Goal: Information Seeking & Learning: Check status

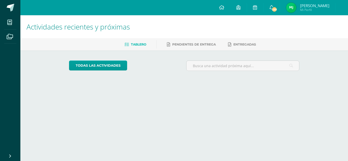
click at [307, 10] on span "Mi Perfil" at bounding box center [314, 10] width 29 height 4
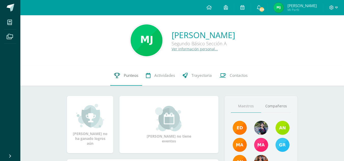
click at [130, 80] on link "Punteos" at bounding box center [126, 75] width 32 height 20
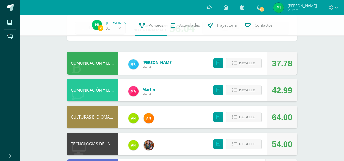
scroll to position [31, 0]
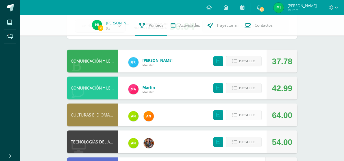
click at [250, 117] on span "Detalle" at bounding box center [247, 115] width 16 height 9
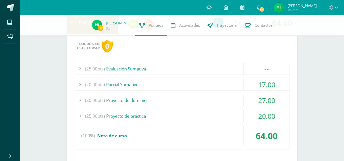
scroll to position [123, 0]
click at [243, 81] on div "(20.00pts) [GEOGRAPHIC_DATA]" at bounding box center [182, 84] width 215 height 11
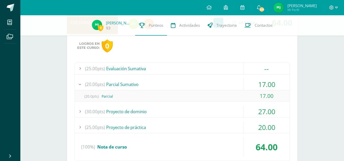
click at [243, 81] on div "(20.00pts) [GEOGRAPHIC_DATA]" at bounding box center [182, 84] width 215 height 11
click at [238, 112] on div "(30.00pts) Proyecto de dominio" at bounding box center [182, 111] width 215 height 11
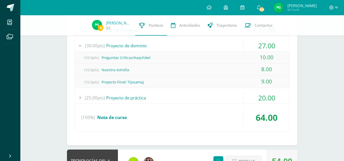
scroll to position [178, 0]
click at [231, 96] on div "(25.00pts) Proyecto de práctica" at bounding box center [182, 97] width 215 height 11
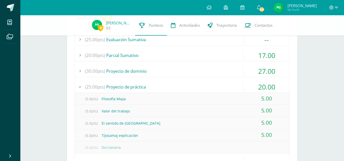
scroll to position [152, 0]
click at [229, 87] on div "(25.00pts) Proyecto de práctica" at bounding box center [182, 86] width 215 height 11
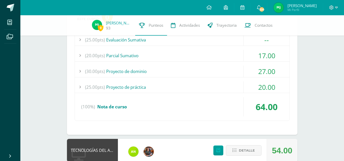
click at [226, 72] on div "(30.00pts) Proyecto de dominio" at bounding box center [182, 71] width 215 height 11
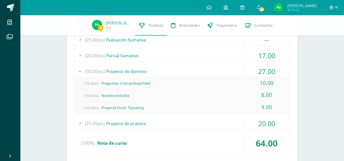
click at [226, 72] on div "(30.00pts) Proyecto de dominio" at bounding box center [182, 71] width 215 height 11
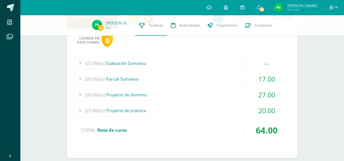
scroll to position [128, 0]
click at [230, 78] on div "(20.00pts) [GEOGRAPHIC_DATA]" at bounding box center [182, 79] width 215 height 11
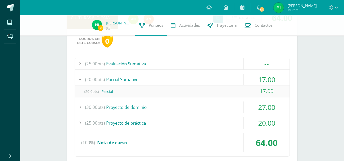
click at [230, 106] on div "(30.00pts) Proyecto de dominio" at bounding box center [182, 107] width 215 height 11
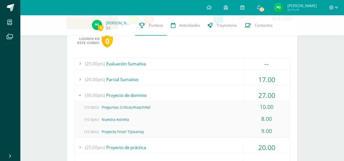
click at [230, 95] on div "(30.00pts) Proyecto de dominio" at bounding box center [182, 95] width 215 height 11
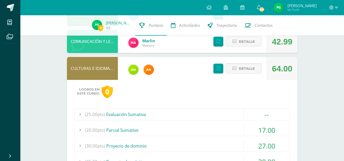
scroll to position [70, 0]
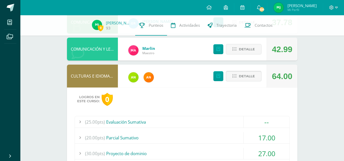
click at [239, 80] on button "Detalle" at bounding box center [244, 76] width 36 height 10
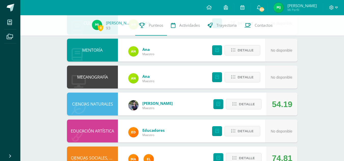
scroll to position [276, 0]
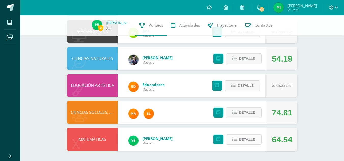
click at [241, 140] on span "Detalle" at bounding box center [247, 139] width 16 height 9
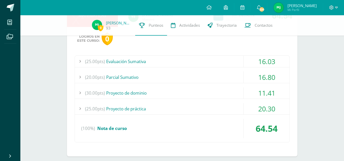
scroll to position [401, 0]
click at [233, 57] on div "(25.00pts) Evaluación Sumativa" at bounding box center [182, 60] width 215 height 11
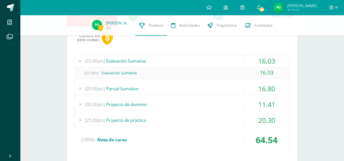
click at [233, 57] on div "(25.00pts) Evaluación Sumativa" at bounding box center [182, 60] width 215 height 11
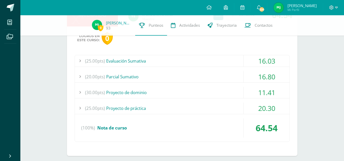
click at [238, 77] on div "(20.00pts) [GEOGRAPHIC_DATA]" at bounding box center [182, 76] width 215 height 11
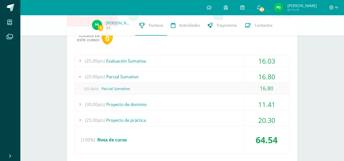
click at [238, 77] on div "(20.00pts) [GEOGRAPHIC_DATA]" at bounding box center [182, 76] width 215 height 11
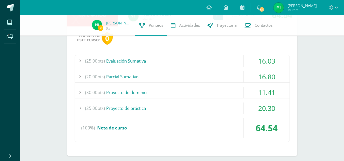
click at [237, 95] on div "(30.00pts) Proyecto de dominio" at bounding box center [182, 92] width 215 height 11
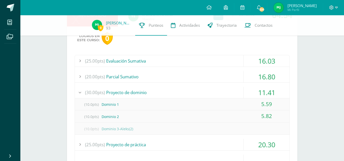
click at [232, 92] on div "(30.00pts) Proyecto de dominio" at bounding box center [182, 92] width 215 height 11
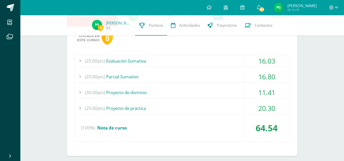
click at [226, 112] on div "(25.00pts) Proyecto de práctica" at bounding box center [182, 108] width 215 height 11
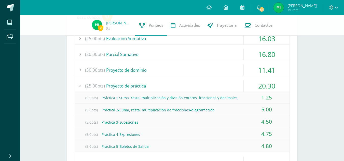
scroll to position [423, 0]
click at [230, 81] on div "(25.00pts) Proyecto de práctica" at bounding box center [182, 85] width 215 height 11
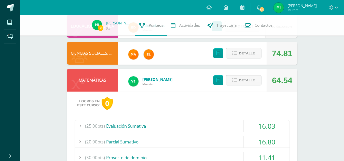
click at [230, 81] on button "Detalle" at bounding box center [244, 80] width 36 height 10
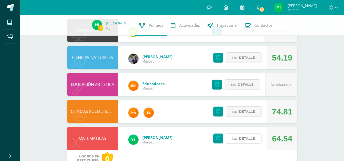
scroll to position [276, 0]
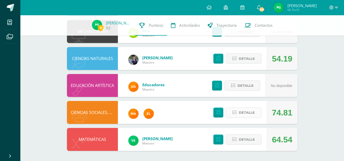
click at [239, 115] on button "Detalle" at bounding box center [244, 112] width 36 height 10
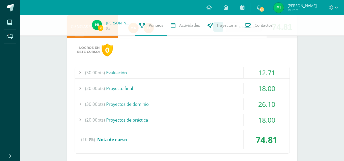
scroll to position [363, 0]
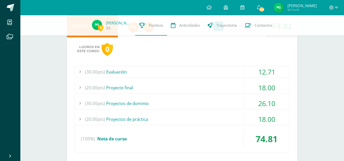
click at [231, 72] on div "(30.00pts) Evaluación" at bounding box center [182, 71] width 215 height 11
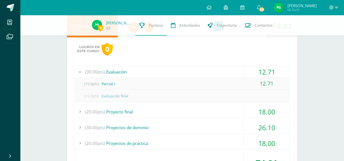
click at [231, 72] on div "(30.00pts) Evaluación" at bounding box center [182, 71] width 215 height 11
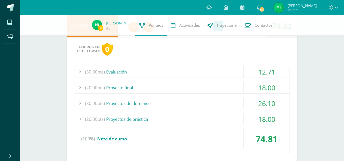
click at [237, 90] on div "(20.00pts) Proyecto final" at bounding box center [182, 87] width 215 height 11
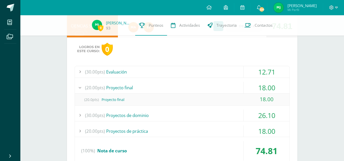
click at [237, 90] on div "(20.00pts) Proyecto final" at bounding box center [182, 87] width 215 height 11
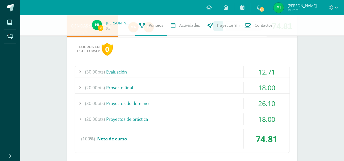
click at [239, 99] on div "(30.00pts) Proyectos de dominio" at bounding box center [182, 103] width 215 height 11
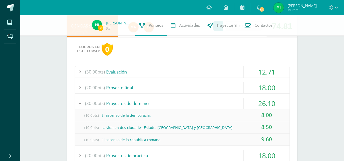
click at [239, 99] on div "(30.00pts) Proyectos de dominio" at bounding box center [182, 103] width 215 height 11
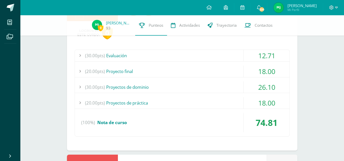
scroll to position [380, 0]
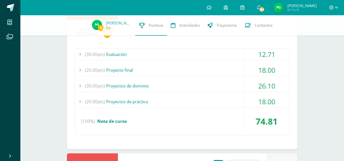
click at [239, 99] on div "(20.00pts) Proyectos de práctica" at bounding box center [182, 101] width 215 height 11
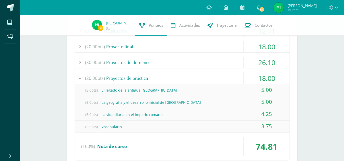
scroll to position [404, 0]
click at [242, 78] on div "(20.00pts) Proyectos de práctica" at bounding box center [182, 77] width 215 height 11
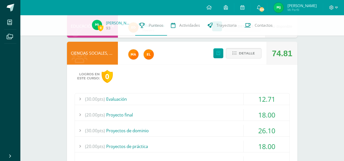
scroll to position [324, 0]
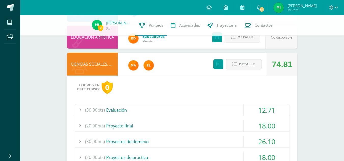
click at [249, 64] on span "Detalle" at bounding box center [247, 64] width 16 height 9
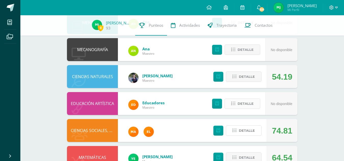
scroll to position [257, 0]
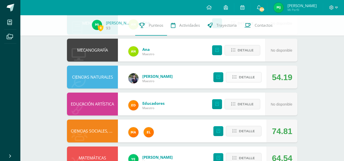
click at [247, 79] on span "Detalle" at bounding box center [247, 77] width 16 height 9
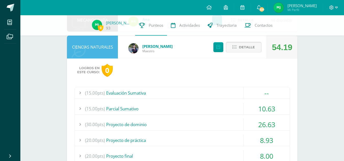
scroll to position [288, 0]
click at [235, 105] on div "(15.00pts) [GEOGRAPHIC_DATA]" at bounding box center [182, 108] width 215 height 11
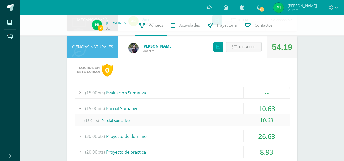
click at [235, 105] on div "(15.00pts) [GEOGRAPHIC_DATA]" at bounding box center [182, 108] width 215 height 11
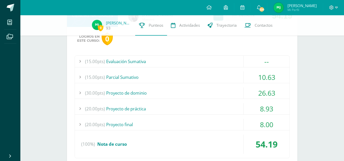
scroll to position [319, 0]
click at [230, 93] on div "(30.00pts) Proyecto de dominio" at bounding box center [182, 92] width 215 height 11
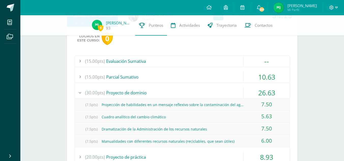
click at [230, 93] on div "(30.00pts) Proyecto de dominio" at bounding box center [182, 92] width 215 height 11
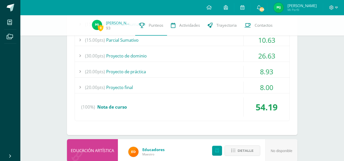
scroll to position [356, 0]
click at [230, 72] on div "(20.00pts) Proyecto de práctica" at bounding box center [182, 71] width 215 height 11
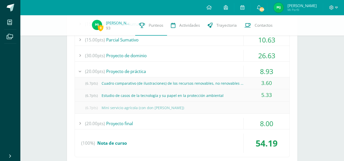
click at [230, 72] on div "(20.00pts) Proyecto de práctica" at bounding box center [182, 71] width 215 height 11
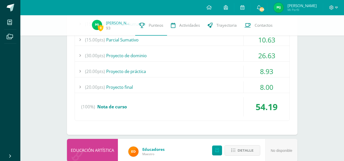
click at [230, 86] on div "(20.00pts) Proyecto final" at bounding box center [182, 86] width 215 height 11
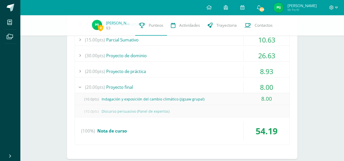
click at [230, 86] on div "(20.00pts) Proyecto final" at bounding box center [182, 86] width 215 height 11
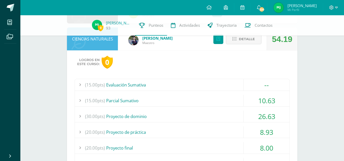
scroll to position [296, 0]
click at [249, 40] on span "Detalle" at bounding box center [247, 38] width 16 height 9
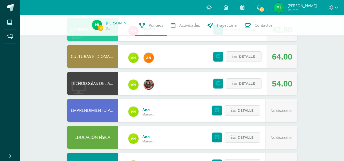
scroll to position [88, 0]
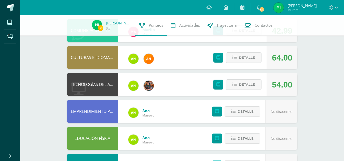
click at [252, 79] on div "Detalle" at bounding box center [236, 84] width 61 height 23
click at [254, 85] on span "Detalle" at bounding box center [247, 84] width 16 height 9
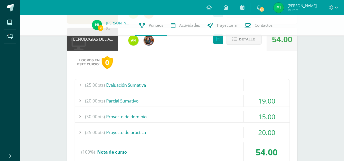
scroll to position [134, 0]
click at [234, 101] on div "(20.00pts) [GEOGRAPHIC_DATA]" at bounding box center [182, 100] width 215 height 11
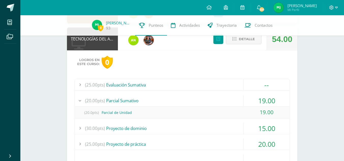
click at [234, 101] on div "(20.00pts) [GEOGRAPHIC_DATA]" at bounding box center [182, 100] width 215 height 11
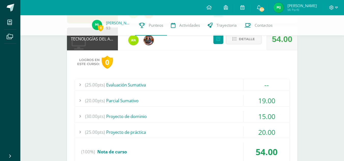
click at [236, 113] on div "(30.00pts) Proyecto de dominio" at bounding box center [182, 116] width 215 height 11
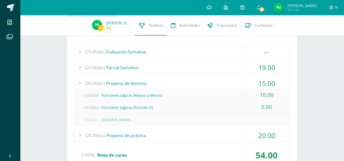
scroll to position [167, 0]
click at [231, 82] on div "(30.00pts) Proyecto de dominio" at bounding box center [182, 82] width 215 height 11
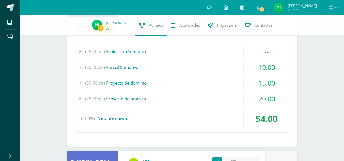
click at [220, 96] on div "(25.00pts) Proyecto de práctica" at bounding box center [182, 98] width 215 height 11
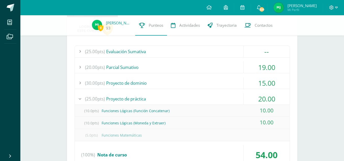
click at [220, 96] on div "(25.00pts) Proyecto de práctica" at bounding box center [182, 98] width 215 height 11
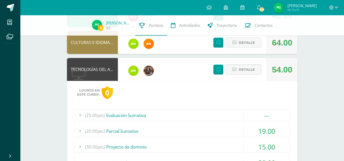
scroll to position [102, 0]
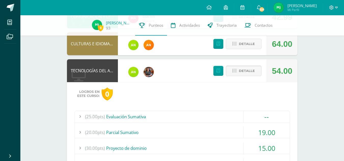
click at [237, 71] on button "Detalle" at bounding box center [244, 71] width 36 height 10
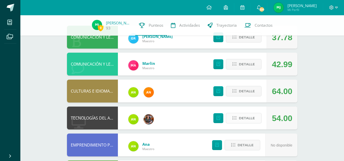
scroll to position [54, 0]
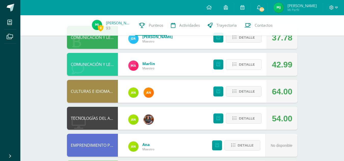
click at [243, 67] on span "Detalle" at bounding box center [247, 64] width 16 height 9
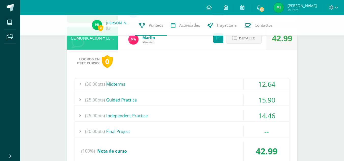
scroll to position [82, 0]
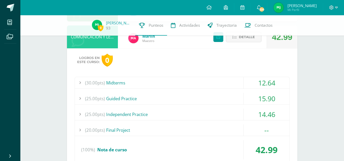
click at [234, 80] on div "(30.00pts) Midterms" at bounding box center [182, 82] width 215 height 11
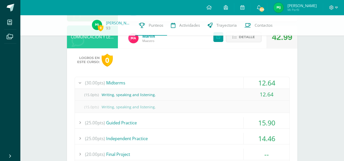
click at [234, 80] on div "(30.00pts) Midterms" at bounding box center [182, 82] width 215 height 11
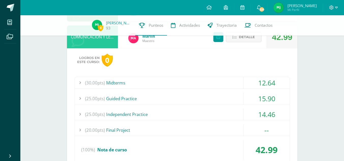
click at [234, 101] on div "(25.00pts) Guided Practice" at bounding box center [182, 98] width 215 height 11
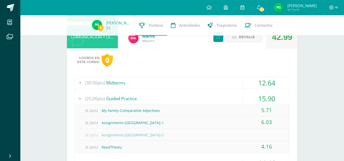
click at [234, 101] on div "(25.00pts) Guided Practice" at bounding box center [182, 98] width 215 height 11
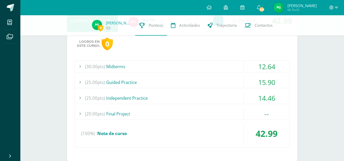
scroll to position [98, 0]
click at [234, 101] on div "(25.00pts) Independent Practice" at bounding box center [182, 97] width 215 height 11
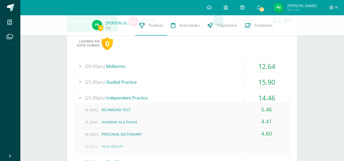
click at [234, 101] on div "(25.00pts) Independent Practice" at bounding box center [182, 97] width 215 height 11
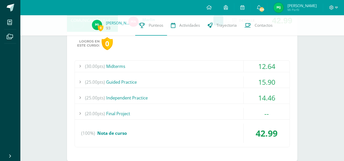
click at [237, 113] on div "(20.00pts) Final Project" at bounding box center [182, 113] width 215 height 11
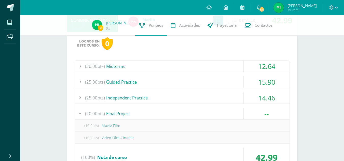
click at [237, 113] on div "(20.00pts) Final Project" at bounding box center [182, 113] width 215 height 11
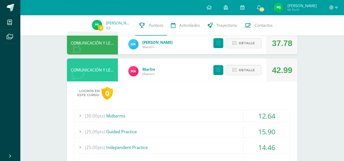
scroll to position [47, 0]
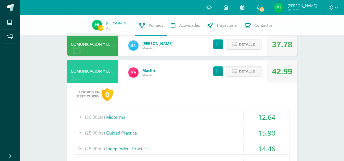
click at [244, 72] on span "Detalle" at bounding box center [247, 71] width 16 height 9
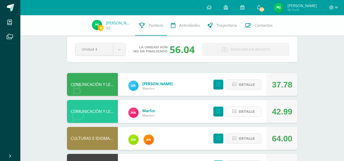
scroll to position [7, 0]
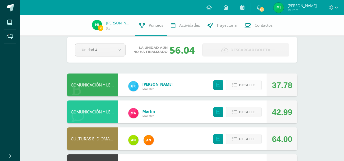
click at [247, 84] on span "Detalle" at bounding box center [247, 84] width 16 height 9
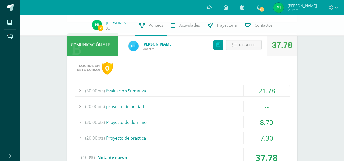
scroll to position [47, 0]
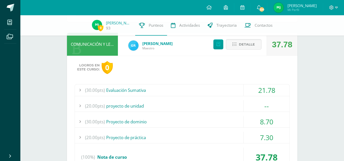
click at [228, 94] on div "(30.00pts) Evaluación Sumativa" at bounding box center [182, 90] width 215 height 11
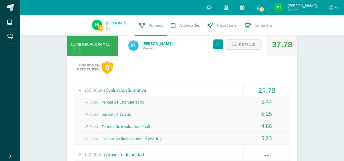
click at [228, 94] on div "(30.00pts) Evaluación Sumativa" at bounding box center [182, 90] width 215 height 11
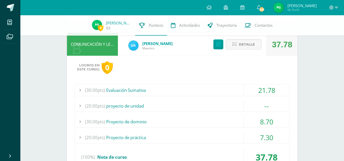
click at [226, 110] on div "(20.00pts) proyecto de unidad" at bounding box center [182, 105] width 215 height 11
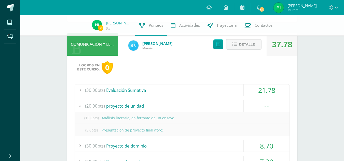
click at [226, 110] on div "(20.00pts) proyecto de unidad" at bounding box center [182, 105] width 215 height 11
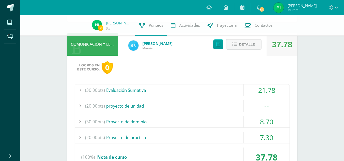
click at [229, 124] on div "(30.00pts) Proyecto de dominio" at bounding box center [182, 121] width 215 height 11
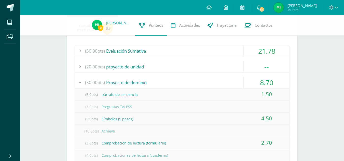
scroll to position [88, 0]
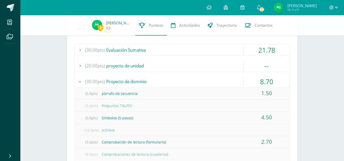
click at [232, 79] on div "(30.00pts) Proyecto de dominio" at bounding box center [182, 81] width 215 height 11
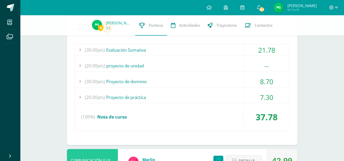
click at [230, 98] on div "(20.00pts) Proyecto de práctica" at bounding box center [182, 97] width 215 height 11
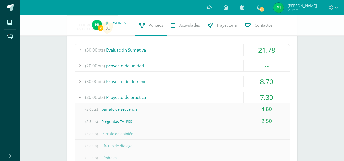
click at [230, 98] on div "(20.00pts) Proyecto de práctica" at bounding box center [182, 97] width 215 height 11
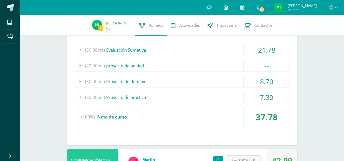
click at [227, 51] on div "(30.00pts) Evaluación Sumativa" at bounding box center [182, 49] width 215 height 11
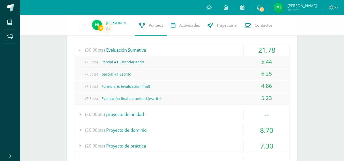
click at [227, 51] on div "(30.00pts) Evaluación Sumativa" at bounding box center [182, 49] width 215 height 11
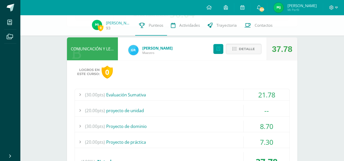
scroll to position [43, 0]
click at [240, 49] on span "Detalle" at bounding box center [247, 48] width 16 height 9
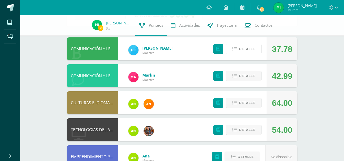
scroll to position [0, 0]
